Goal: Transaction & Acquisition: Purchase product/service

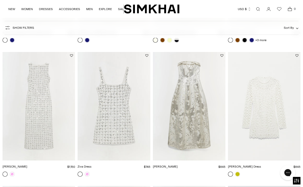
scroll to position [288, 0]
click at [0, 0] on img "Octavia Gown" at bounding box center [0, 0] width 0 height 0
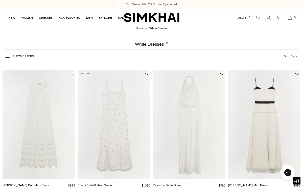
scroll to position [0, 0]
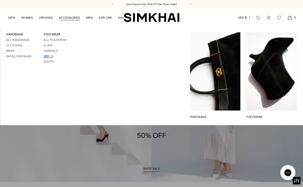
drag, startPoint x: 50, startPoint y: 52, endPoint x: 48, endPoint y: 56, distance: 3.9
click at [48, 56] on ul "All Footwear Flats Sandals Heels Boots" at bounding box center [57, 51] width 26 height 26
click at [48, 56] on link "Heels" at bounding box center [49, 57] width 10 height 4
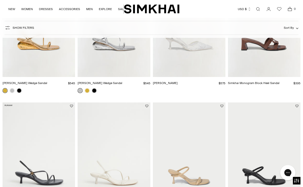
scroll to position [492, 0]
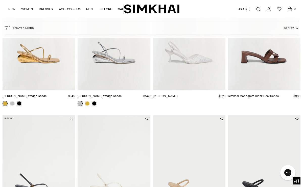
click at [0, 0] on img "Bridget Shell Wedge Sandal" at bounding box center [0, 0] width 0 height 0
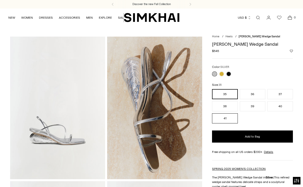
click at [223, 117] on button "41" at bounding box center [225, 118] width 26 height 10
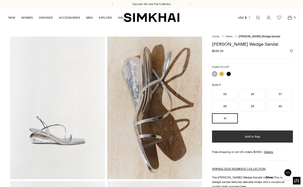
click at [242, 136] on button "Add to Bag" at bounding box center [252, 137] width 81 height 12
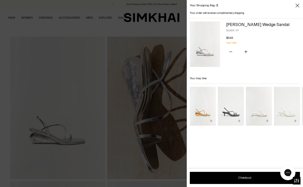
click at [169, 139] on div at bounding box center [151, 93] width 303 height 187
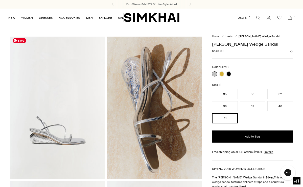
click at [74, 127] on img at bounding box center [57, 108] width 95 height 142
